Goal: Information Seeking & Learning: Understand process/instructions

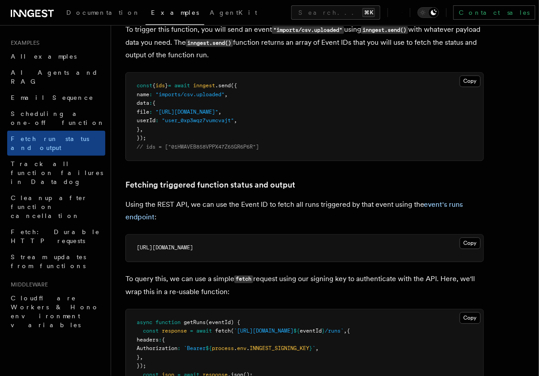
scroll to position [368, 0]
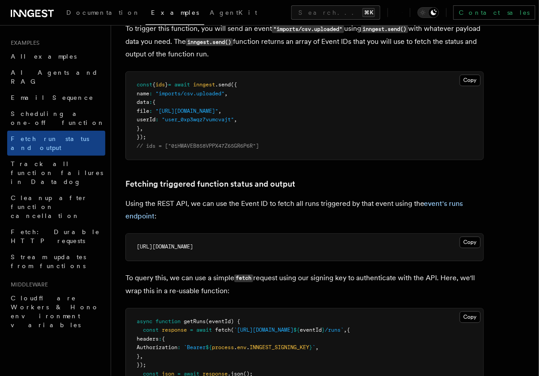
drag, startPoint x: 170, startPoint y: 253, endPoint x: 318, endPoint y: 253, distance: 148.3
click at [319, 253] on pre "[URL][DOMAIN_NAME]" at bounding box center [304, 247] width 357 height 27
drag, startPoint x: 344, startPoint y: 241, endPoint x: 248, endPoint y: 241, distance: 95.9
click at [249, 241] on pre "[URL][DOMAIN_NAME]" at bounding box center [304, 247] width 357 height 27
drag, startPoint x: 269, startPoint y: 252, endPoint x: 338, endPoint y: 252, distance: 68.5
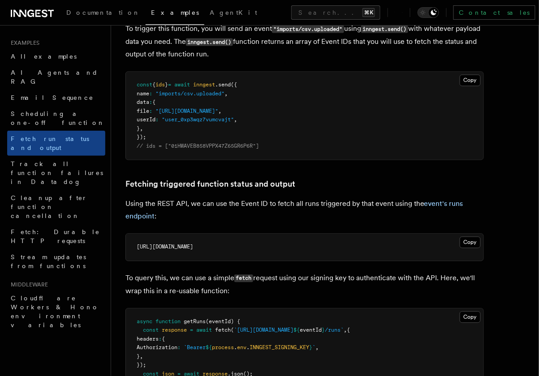
click at [338, 252] on pre "[URL][DOMAIN_NAME]" at bounding box center [304, 247] width 357 height 27
drag, startPoint x: 339, startPoint y: 246, endPoint x: 250, endPoint y: 246, distance: 88.7
click at [193, 246] on span "[URL][DOMAIN_NAME]" at bounding box center [165, 247] width 56 height 6
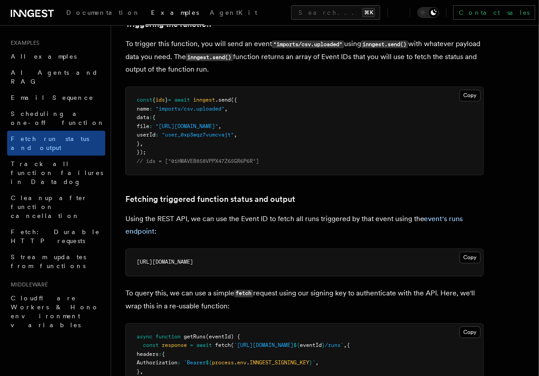
scroll to position [349, 0]
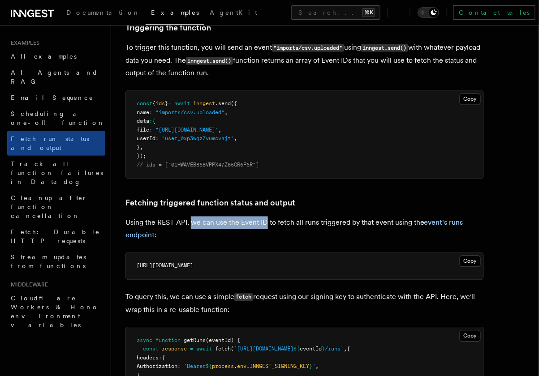
drag, startPoint x: 191, startPoint y: 222, endPoint x: 265, endPoint y: 222, distance: 73.5
click at [266, 223] on p "Using the REST API, we can use the Event ID to fetch all runs triggered by that…" at bounding box center [304, 229] width 358 height 25
click at [255, 223] on p "Using the REST API, we can use the Event ID to fetch all runs triggered by that…" at bounding box center [304, 229] width 358 height 25
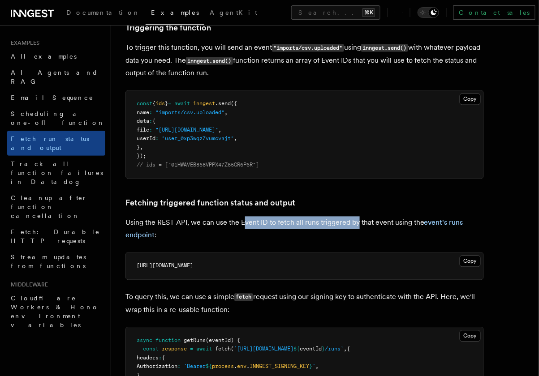
drag, startPoint x: 242, startPoint y: 223, endPoint x: 357, endPoint y: 223, distance: 115.1
click at [357, 223] on p "Using the REST API, we can use the Event ID to fetch all runs triggered by that…" at bounding box center [304, 229] width 358 height 25
click at [360, 224] on p "Using the REST API, we can use the Event ID to fetch all runs triggered by that…" at bounding box center [304, 229] width 358 height 25
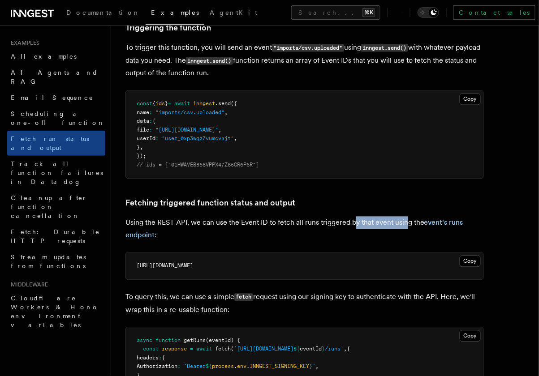
drag, startPoint x: 354, startPoint y: 223, endPoint x: 408, endPoint y: 223, distance: 53.3
click at [407, 223] on p "Using the REST API, we can use the Event ID to fetch all runs triggered by that…" at bounding box center [304, 229] width 358 height 25
click at [384, 226] on p "Using the REST API, we can use the Event ID to fetch all runs triggered by that…" at bounding box center [304, 229] width 358 height 25
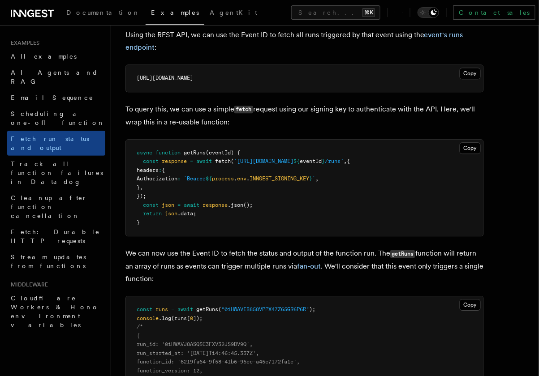
scroll to position [538, 0]
drag, startPoint x: 187, startPoint y: 253, endPoint x: 255, endPoint y: 253, distance: 67.6
click at [255, 253] on p "We can now use the Event ID to fetch the status and output of the function run.…" at bounding box center [304, 266] width 358 height 38
drag, startPoint x: 239, startPoint y: 253, endPoint x: 212, endPoint y: 252, distance: 26.9
click at [214, 252] on p "We can now use the Event ID to fetch the status and output of the function run.…" at bounding box center [304, 266] width 358 height 38
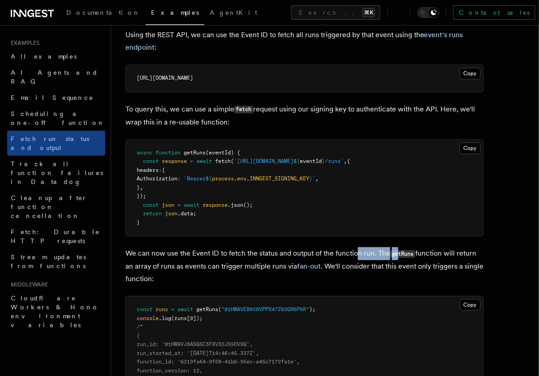
drag, startPoint x: 359, startPoint y: 259, endPoint x: 402, endPoint y: 259, distance: 43.0
click at [401, 259] on p "We can now use the Event ID to fetch the status and output of the function run.…" at bounding box center [304, 266] width 358 height 38
click at [402, 260] on p "We can now use the Event ID to fetch the status and output of the function run.…" at bounding box center [304, 266] width 358 height 38
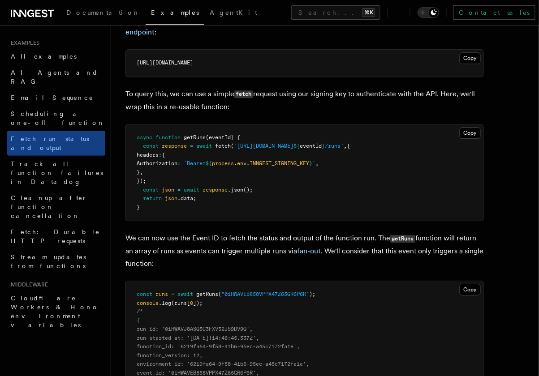
scroll to position [546, 0]
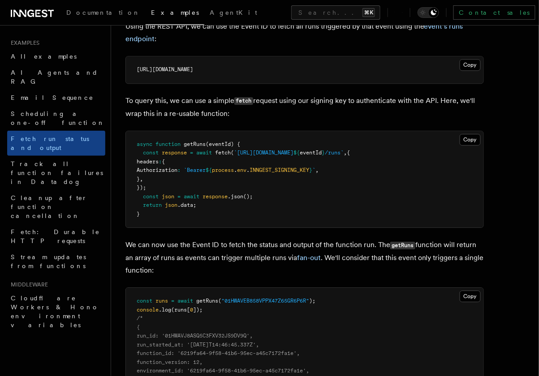
click at [405, 245] on code "getRuns" at bounding box center [402, 246] width 25 height 8
click at [337, 250] on p "We can now use the Event ID to fetch the status and output of the function run.…" at bounding box center [304, 258] width 358 height 38
